Goal: Task Accomplishment & Management: Manage account settings

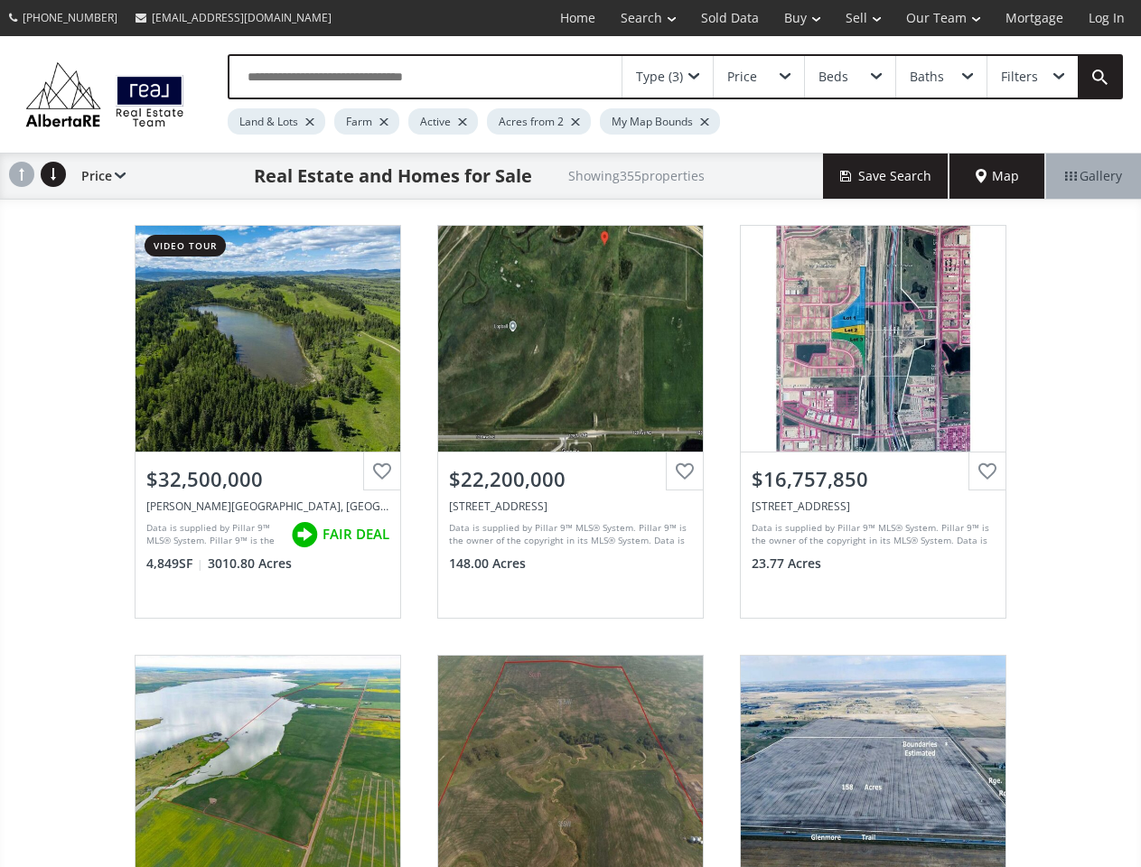
click at [635, 18] on link "Search" at bounding box center [648, 18] width 80 height 36
click at [793, 18] on link "Buy" at bounding box center [801, 18] width 61 height 36
click at [857, 18] on link "Sell" at bounding box center [863, 18] width 61 height 36
click at [941, 18] on link "Our Team" at bounding box center [942, 18] width 99 height 36
click at [1106, 18] on link "Log In" at bounding box center [1106, 18] width 61 height 36
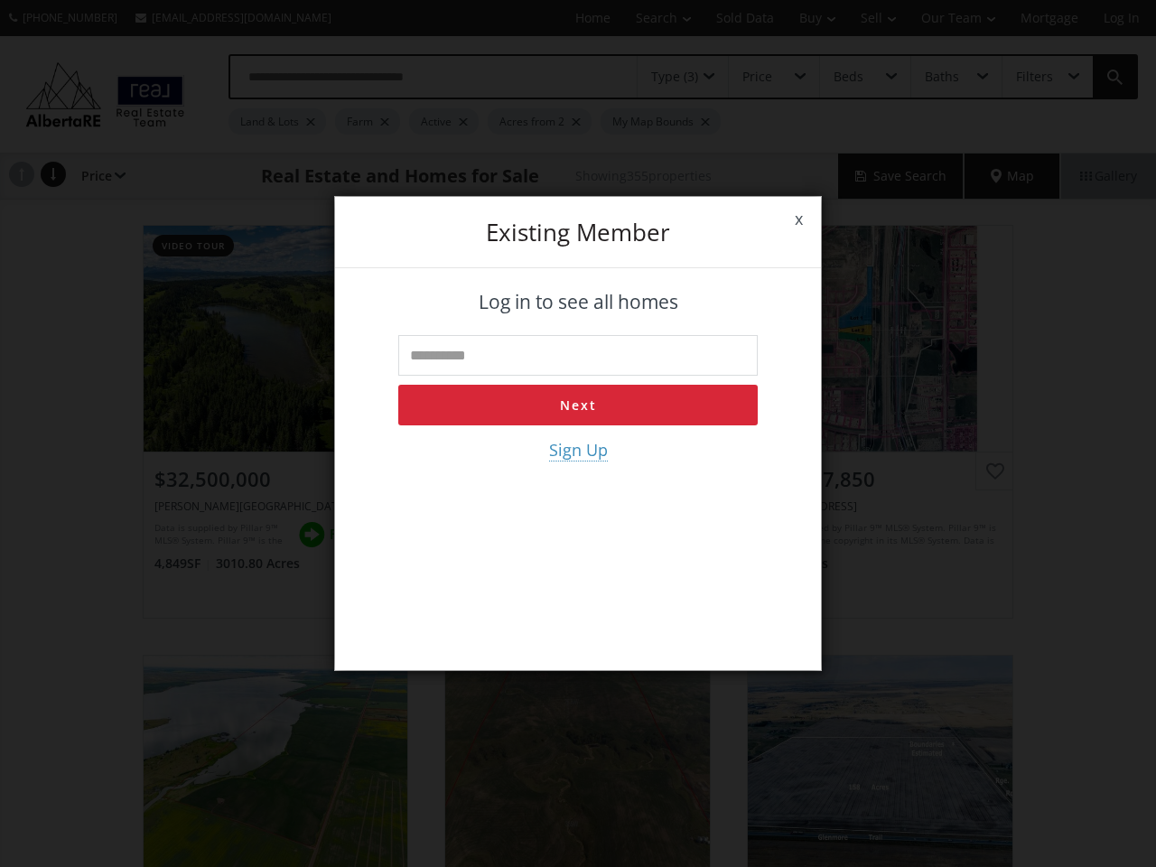
click at [667, 77] on div "x Existing member Log in to see all homes Next Sign Up" at bounding box center [578, 433] width 1156 height 867
click at [758, 77] on div "x Existing member Log in to see all homes Next Sign Up" at bounding box center [578, 433] width 1156 height 867
click at [849, 77] on div "x Existing member Log in to see all homes Next Sign Up" at bounding box center [578, 433] width 1156 height 867
click at [940, 77] on div "x Existing member Log in to see all homes Next Sign Up" at bounding box center [578, 433] width 1156 height 867
click at [1031, 77] on div "x Existing member Log in to see all homes Next Sign Up" at bounding box center [578, 433] width 1156 height 867
